Goal: Find contact information: Find contact information

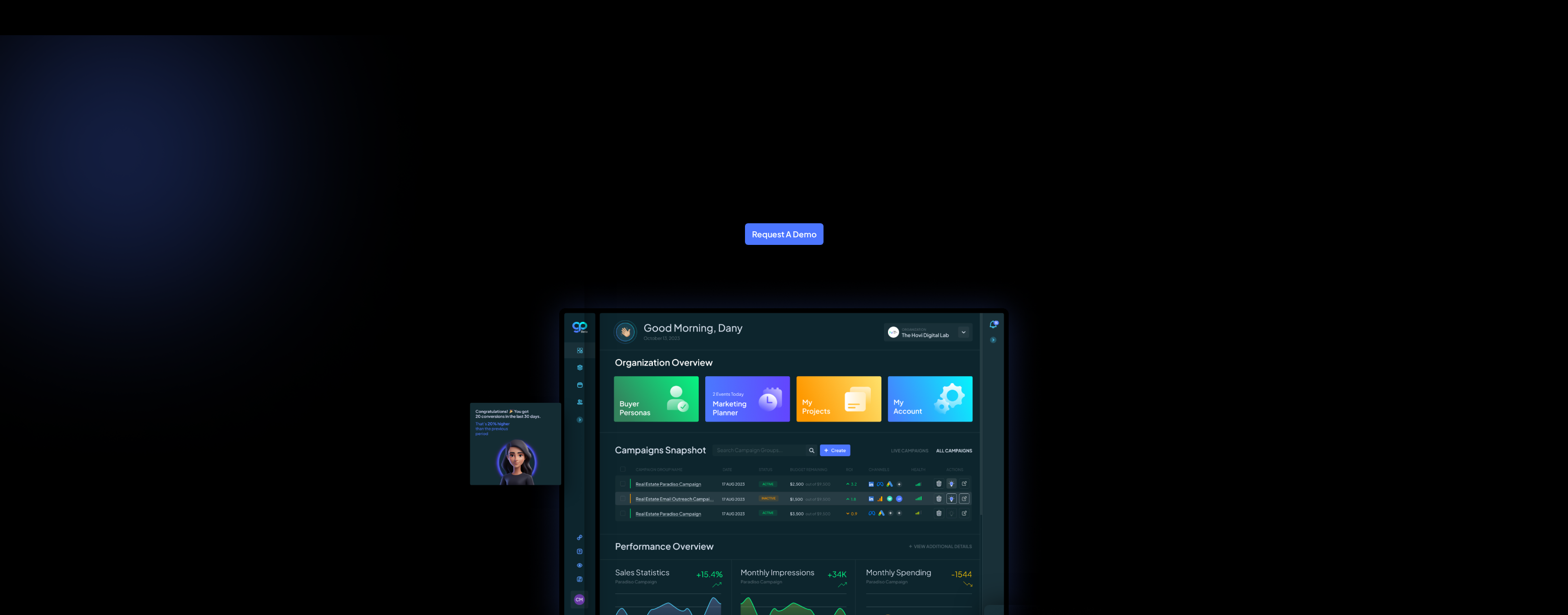
click at [436, 252] on div "The #1 Marketing AI Operating System Running your Marketing Operations has neve…" at bounding box center [784, 453] width 1568 height 836
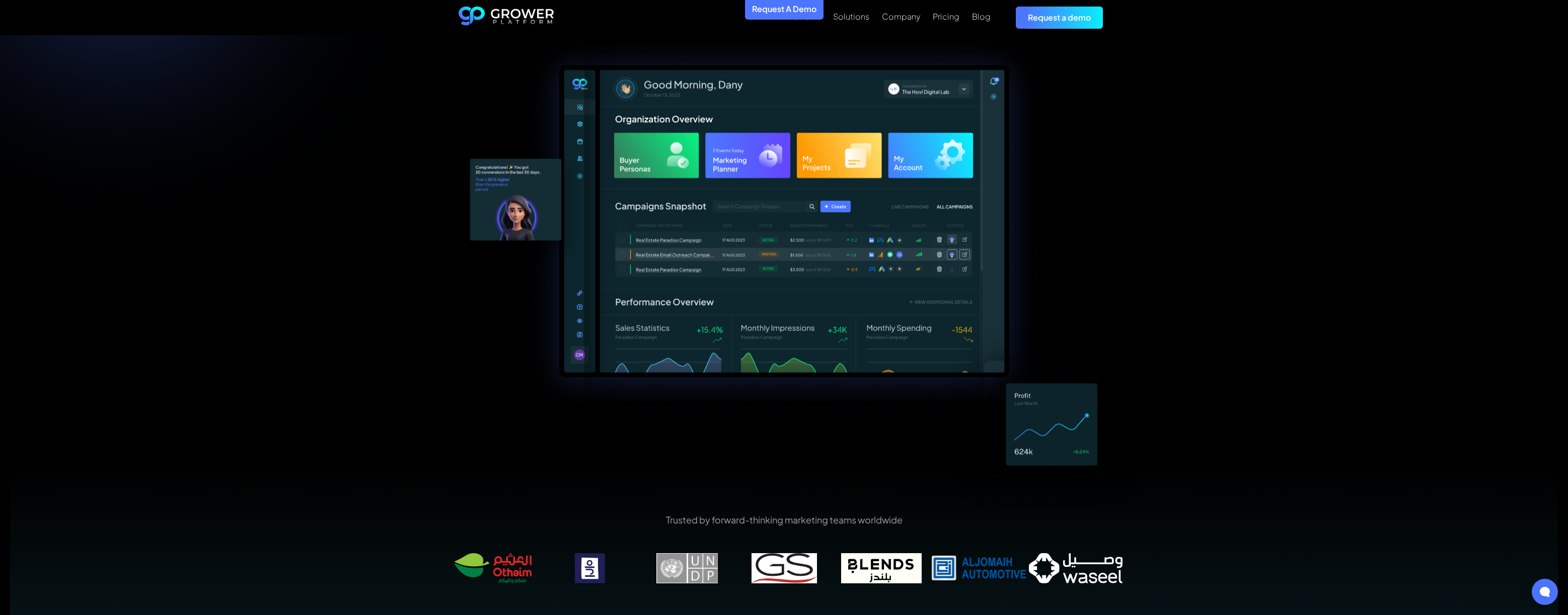
scroll to position [228, 0]
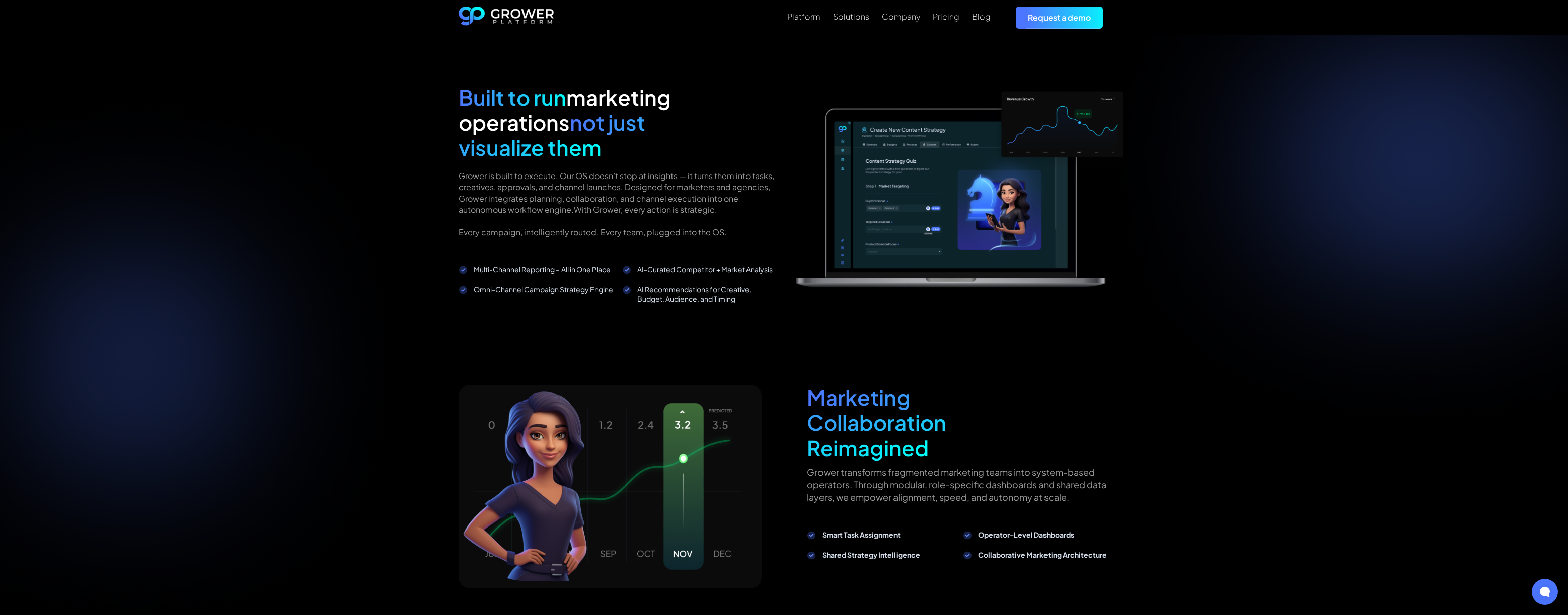
click at [316, 190] on div "An OS That Thinks, Not Just Reports GrowerAI connects your paid and organic med…" at bounding box center [784, 285] width 1568 height 737
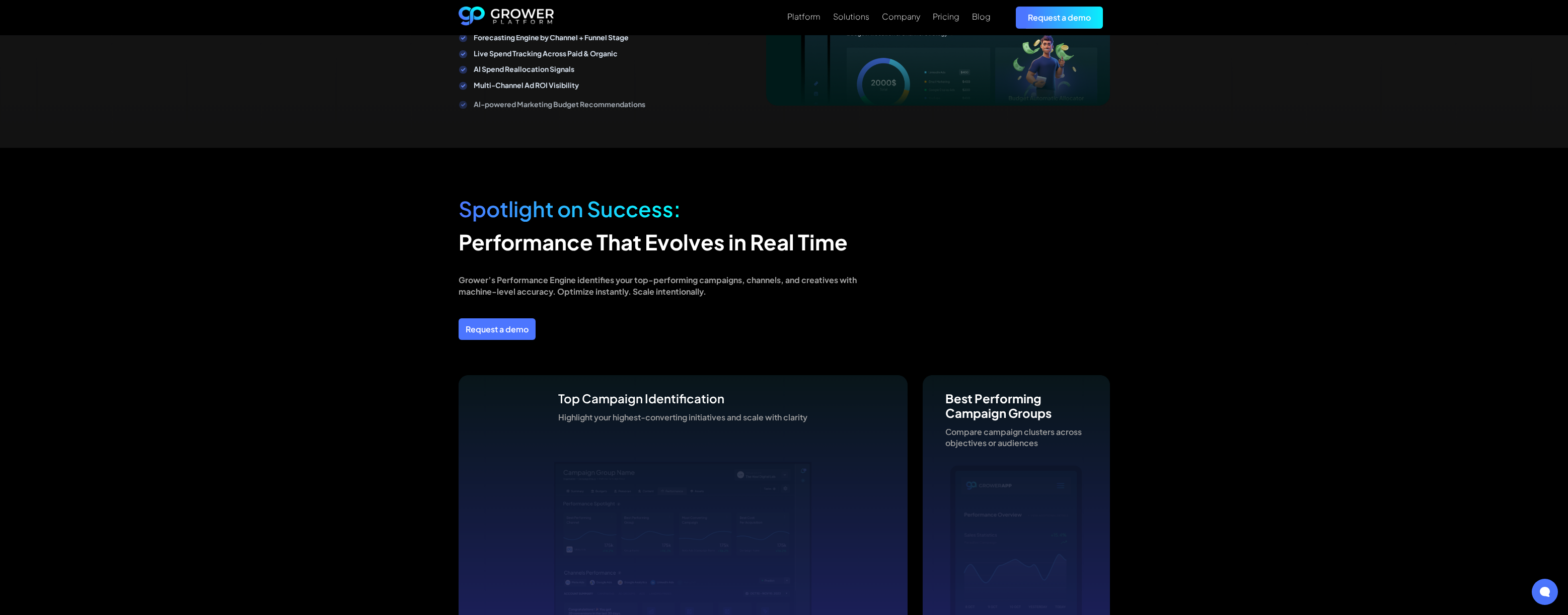
scroll to position [2399, 0]
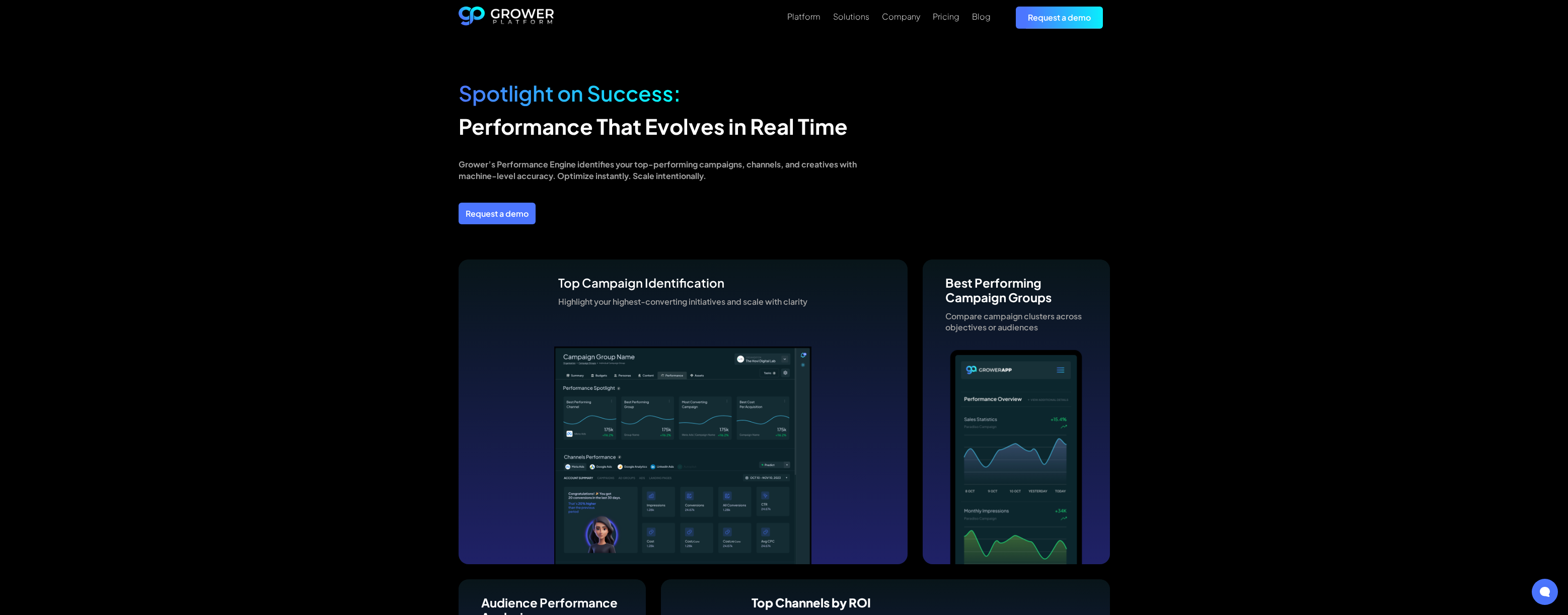
scroll to position [2517, 0]
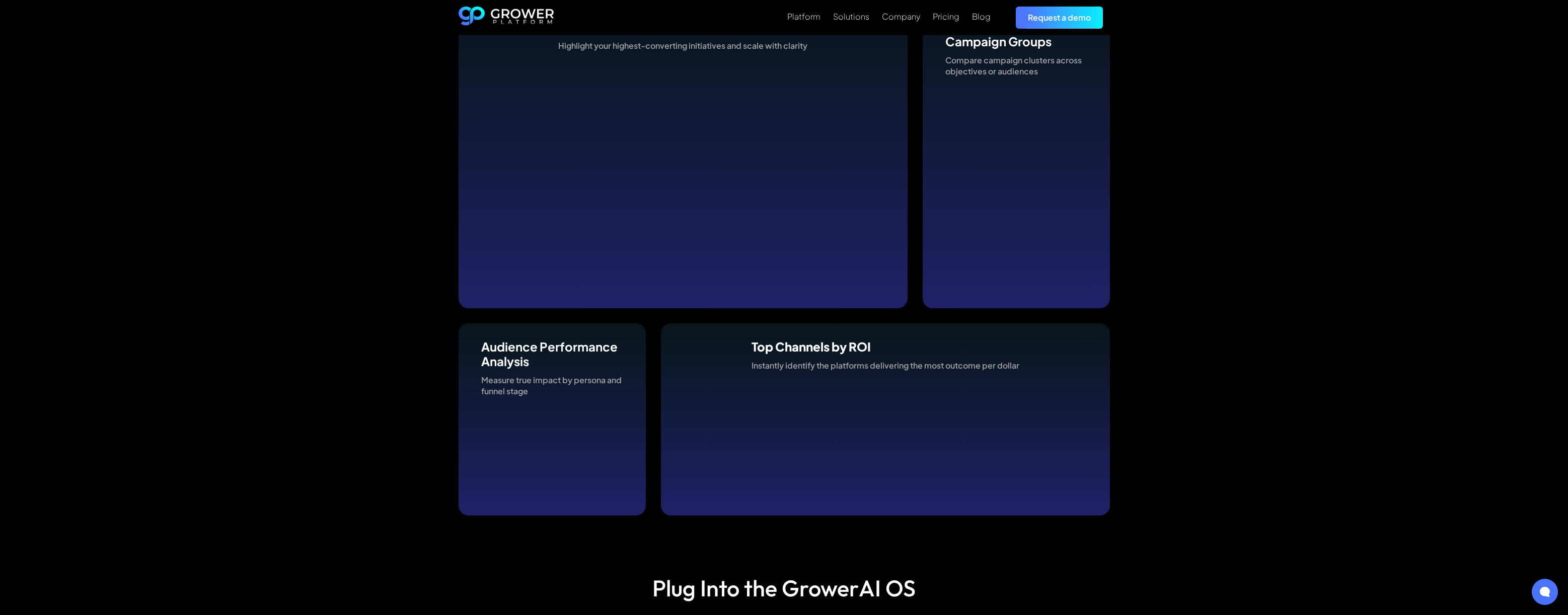
scroll to position [2769, 0]
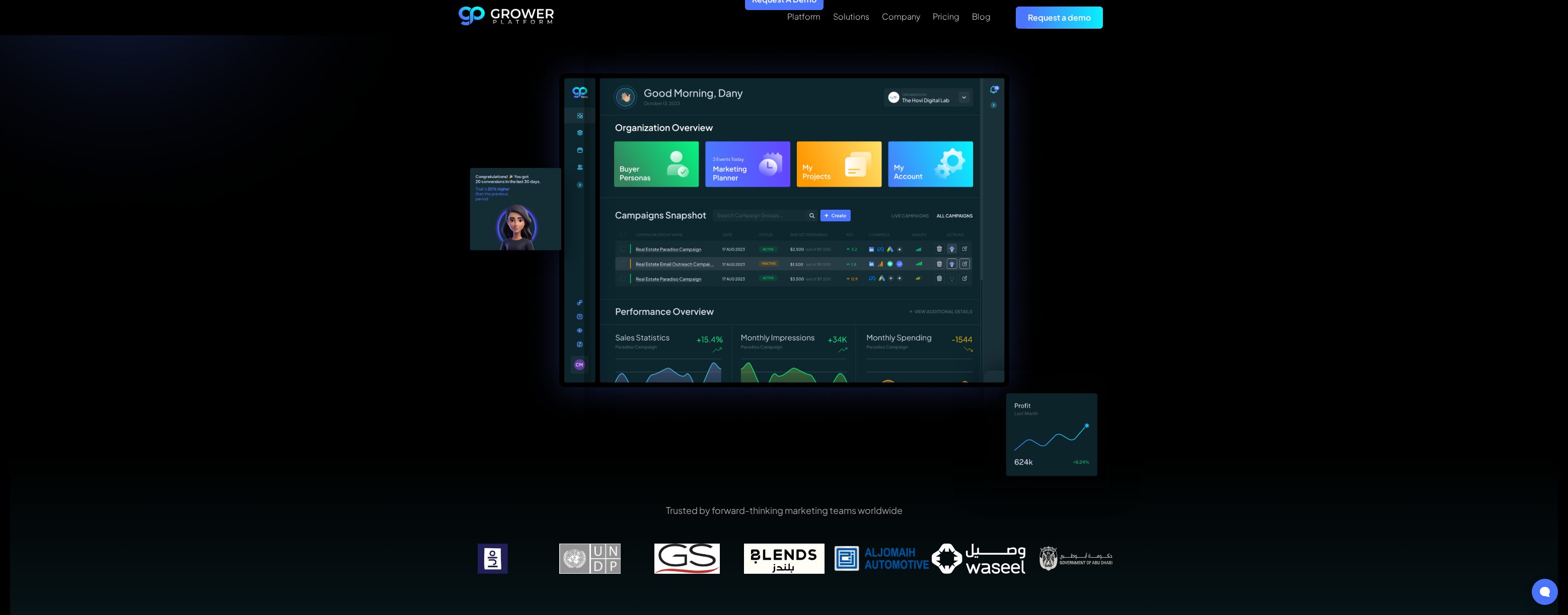
scroll to position [220, 0]
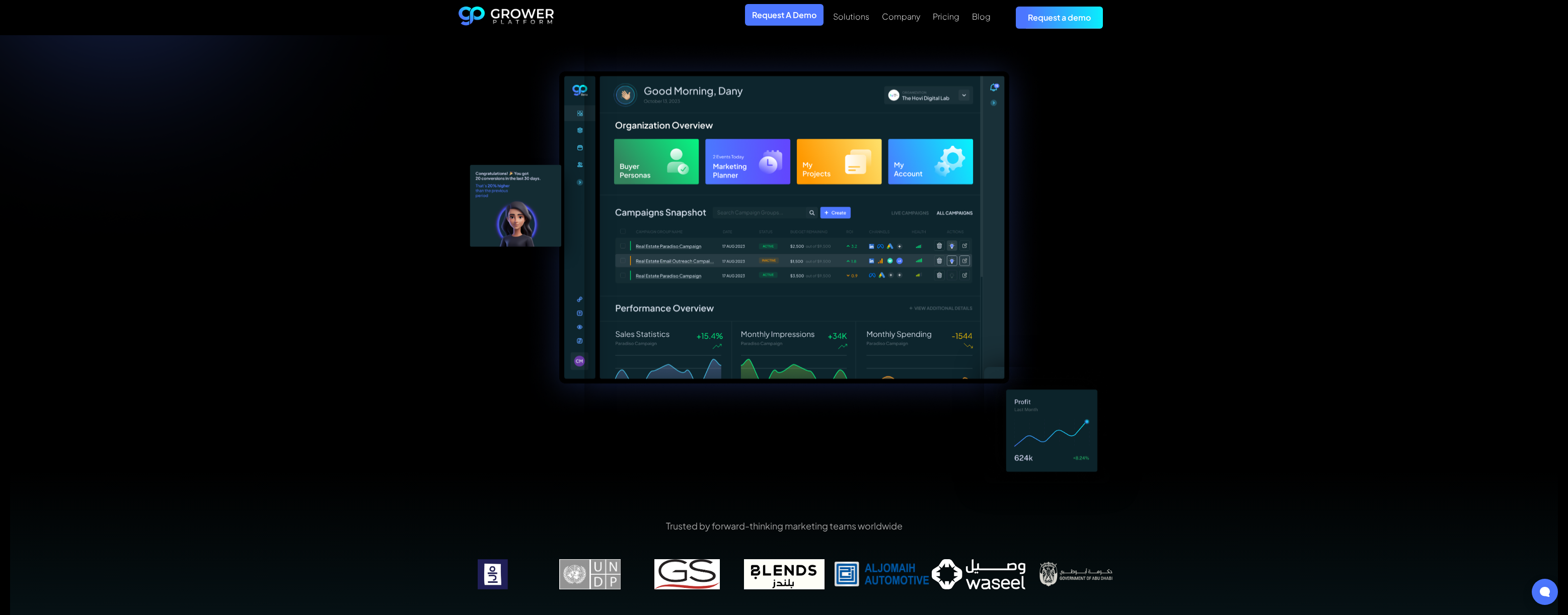
click at [371, 273] on div "The #1 Marketing AI Operating System Running your Marketing Operations has neve…" at bounding box center [784, 234] width 1568 height 836
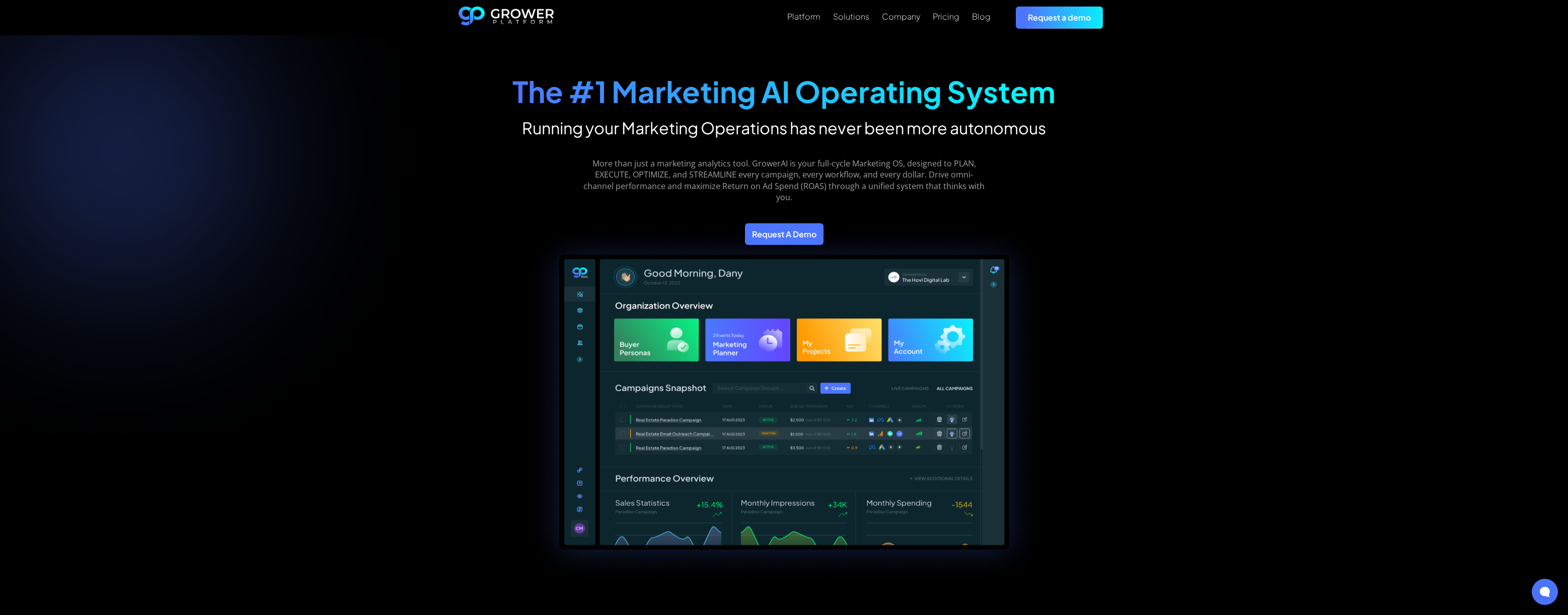
click at [391, 249] on div "The #1 Marketing AI Operating System Running your Marketing Operations has neve…" at bounding box center [784, 453] width 1568 height 836
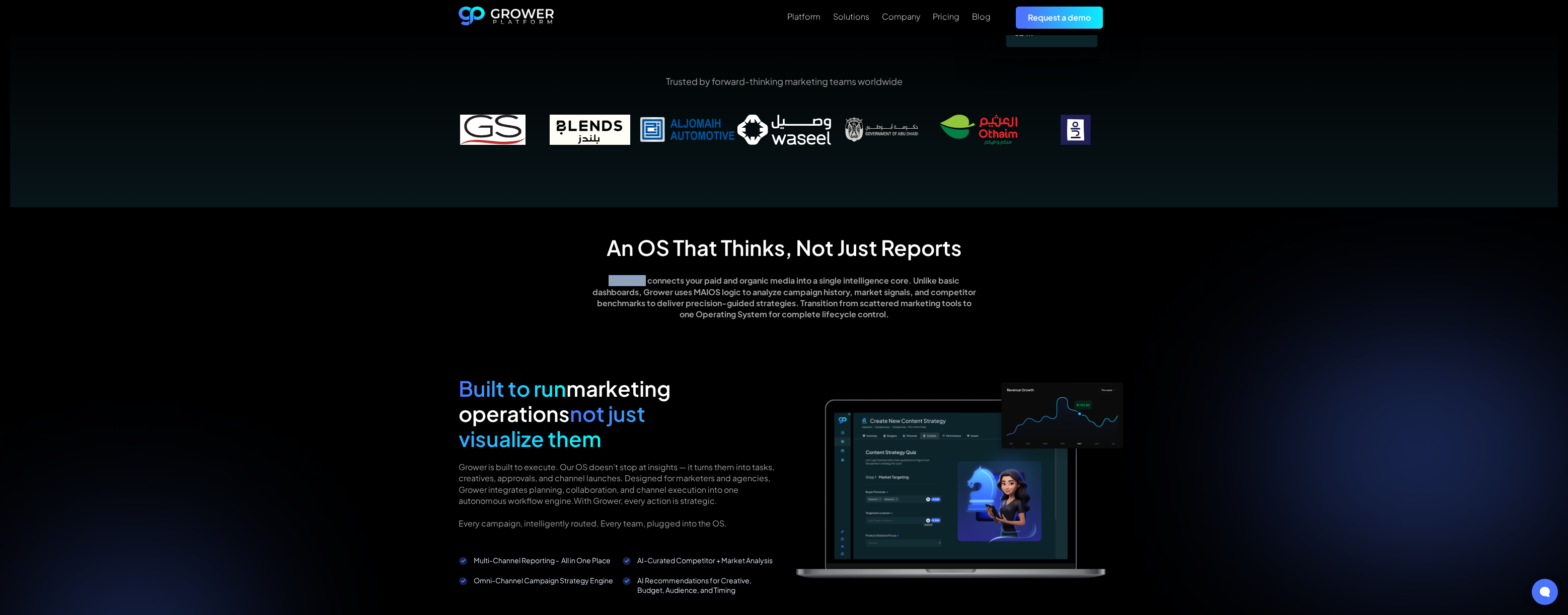
click at [391, 249] on div "An OS That Thinks, Not Just Reports GrowerAI connects your paid and organic med…" at bounding box center [784, 576] width 1568 height 737
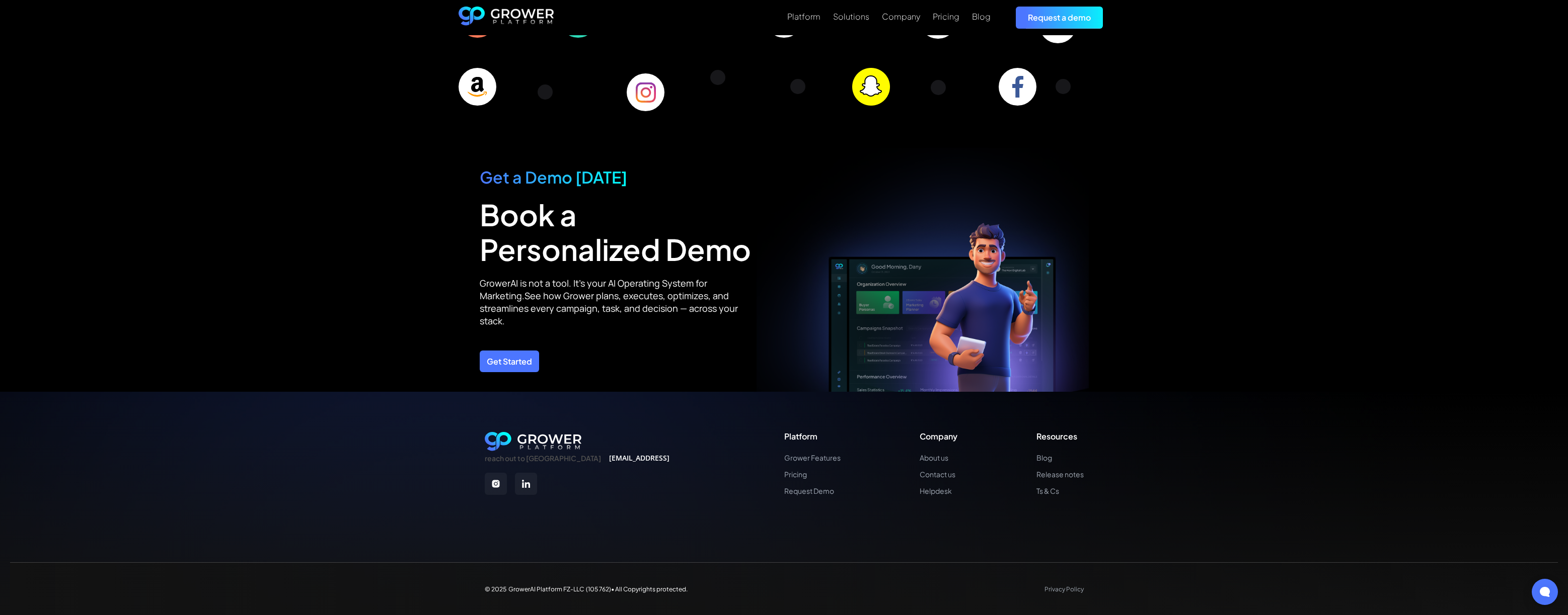
scroll to position [3408, 0]
click at [933, 474] on link "Contact us" at bounding box center [939, 474] width 38 height 9
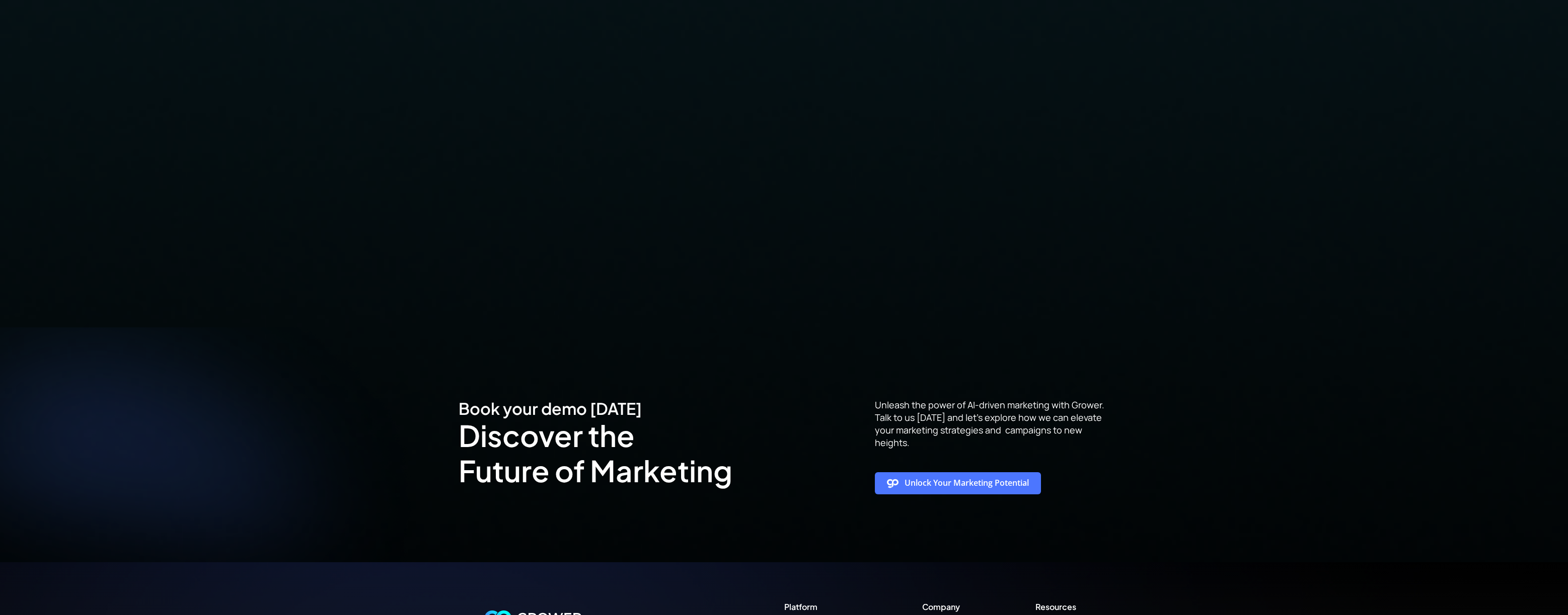
scroll to position [919, 0]
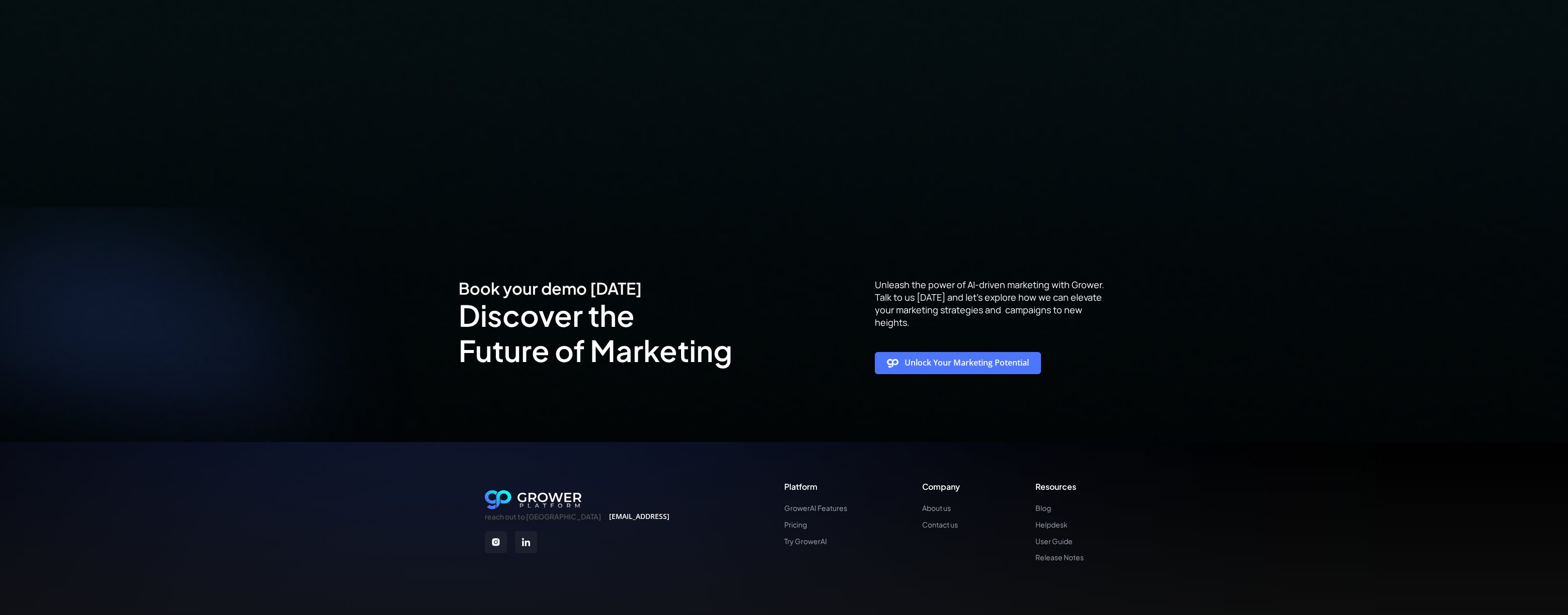
click at [403, 250] on div "Book your demo today Discover the Future of Marketing Unleash the power of AI-d…" at bounding box center [784, 325] width 1568 height 235
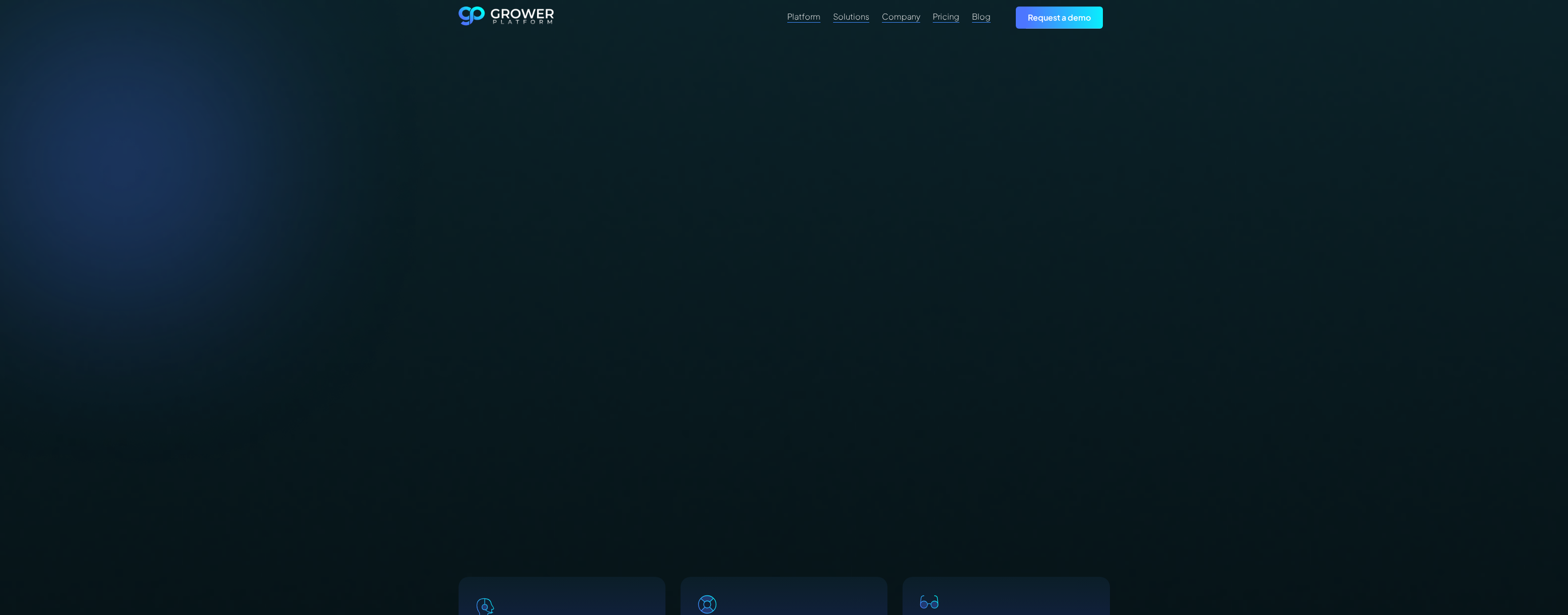
scroll to position [0, 0]
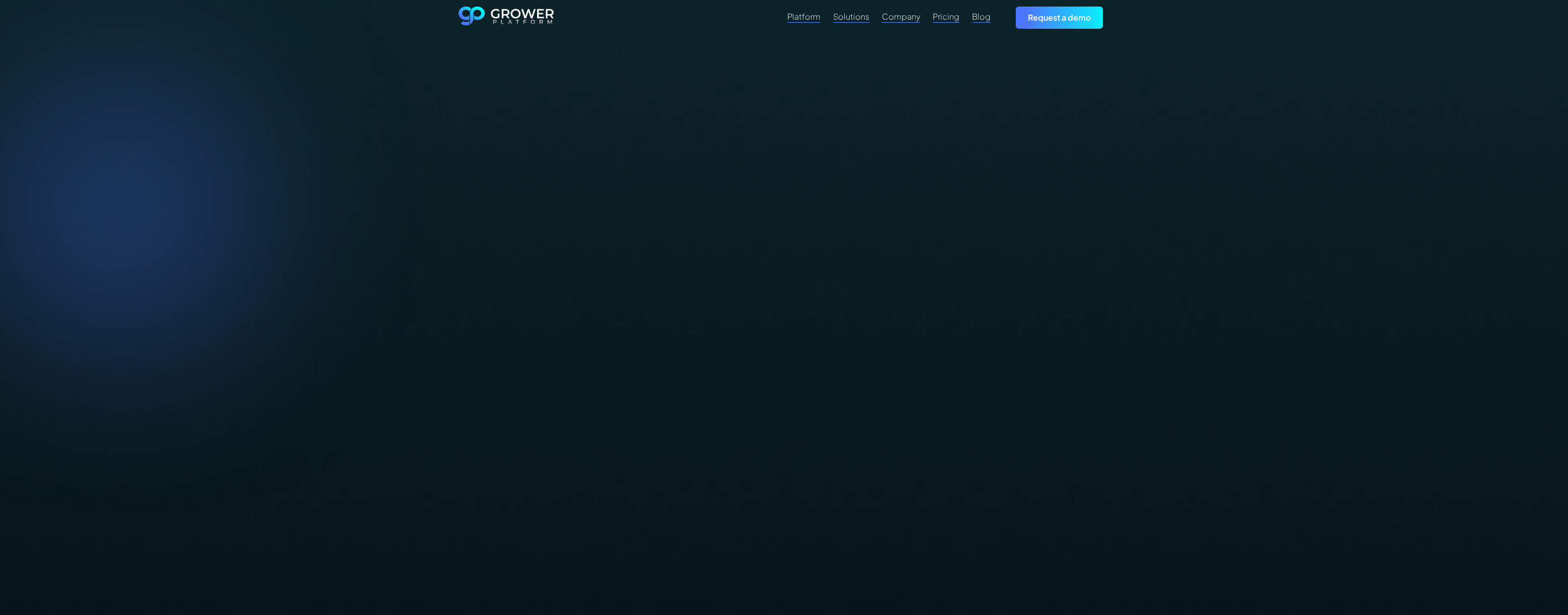
click at [403, 250] on div "REACH OUT TO US Speak with our specialists At Grower, we're more than just a pl…" at bounding box center [784, 290] width 1568 height 510
